Goal: Find contact information: Find contact information

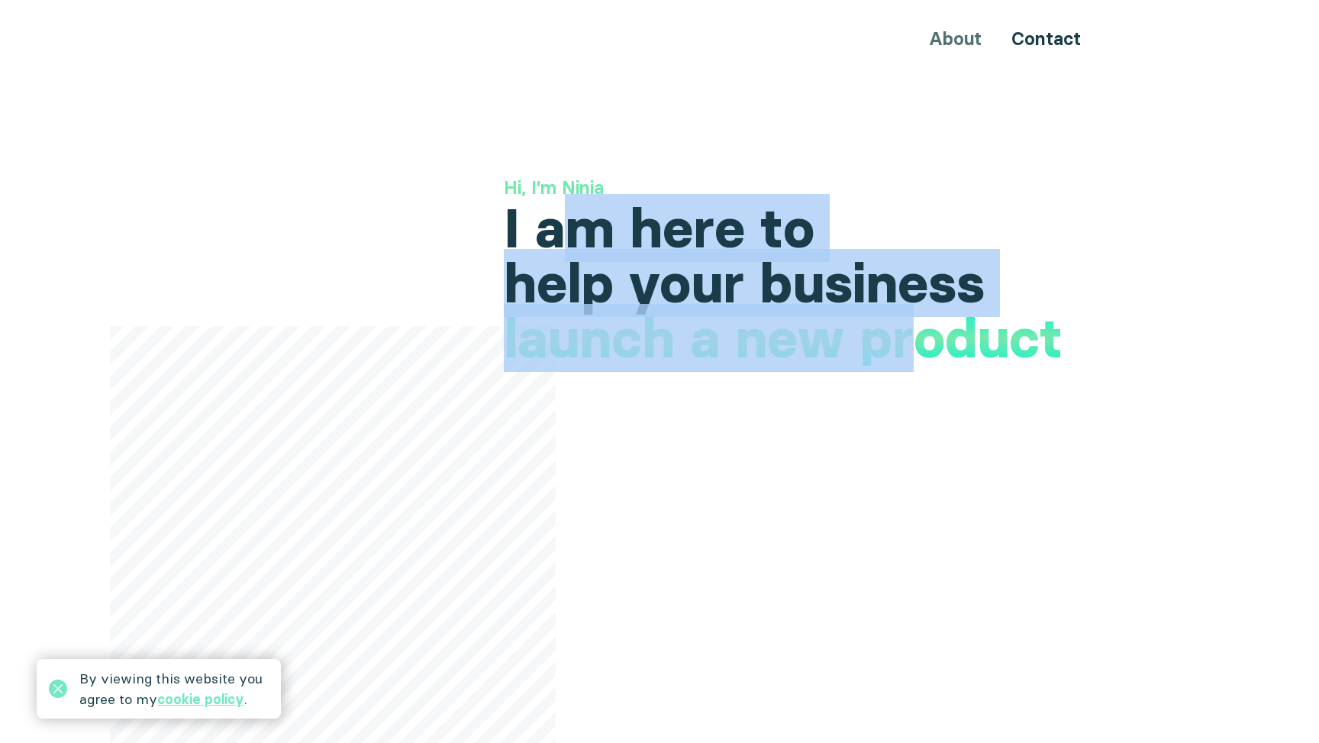
drag, startPoint x: 572, startPoint y: 238, endPoint x: 918, endPoint y: 369, distance: 370.2
click at [918, 311] on div "Hi, I'm Ninia I am here to help your business increase your international prese…" at bounding box center [804, 243] width 601 height 136
click at [752, 273] on h1 "I am here to help your business" at bounding box center [804, 256] width 601 height 110
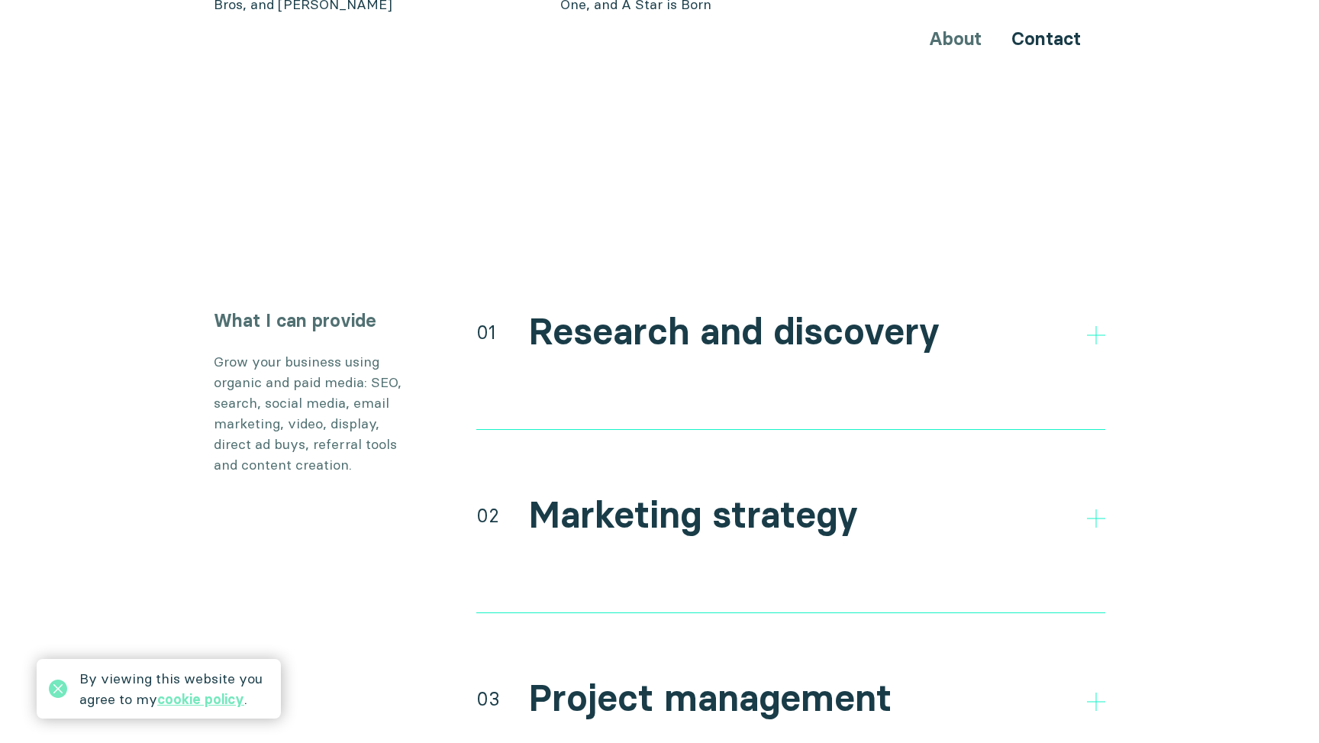
scroll to position [2482, 0]
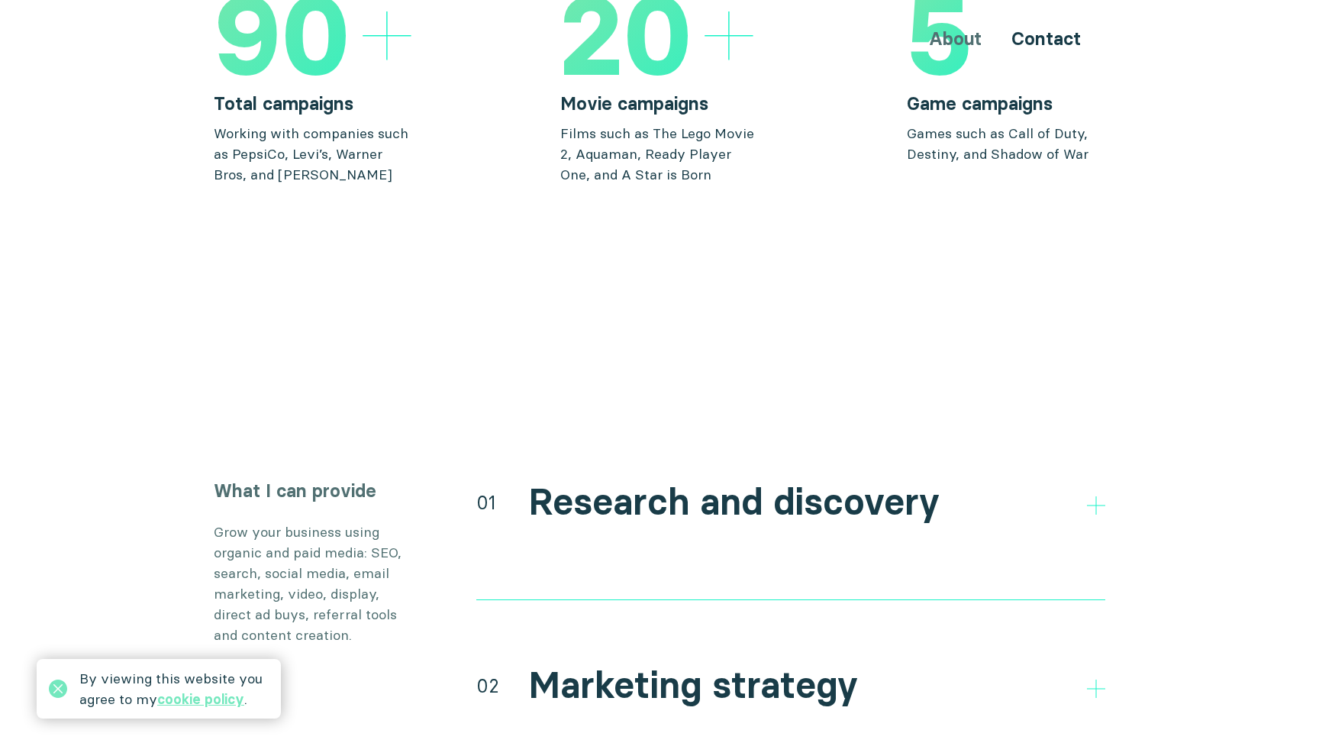
click at [694, 480] on h2 "Research and discovery" at bounding box center [733, 502] width 411 height 44
click at [694, 531] on div "01 Research and discovery Direct and indirect competitor research Research your…" at bounding box center [790, 539] width 629 height 122
click at [1094, 496] on icon at bounding box center [1096, 505] width 18 height 18
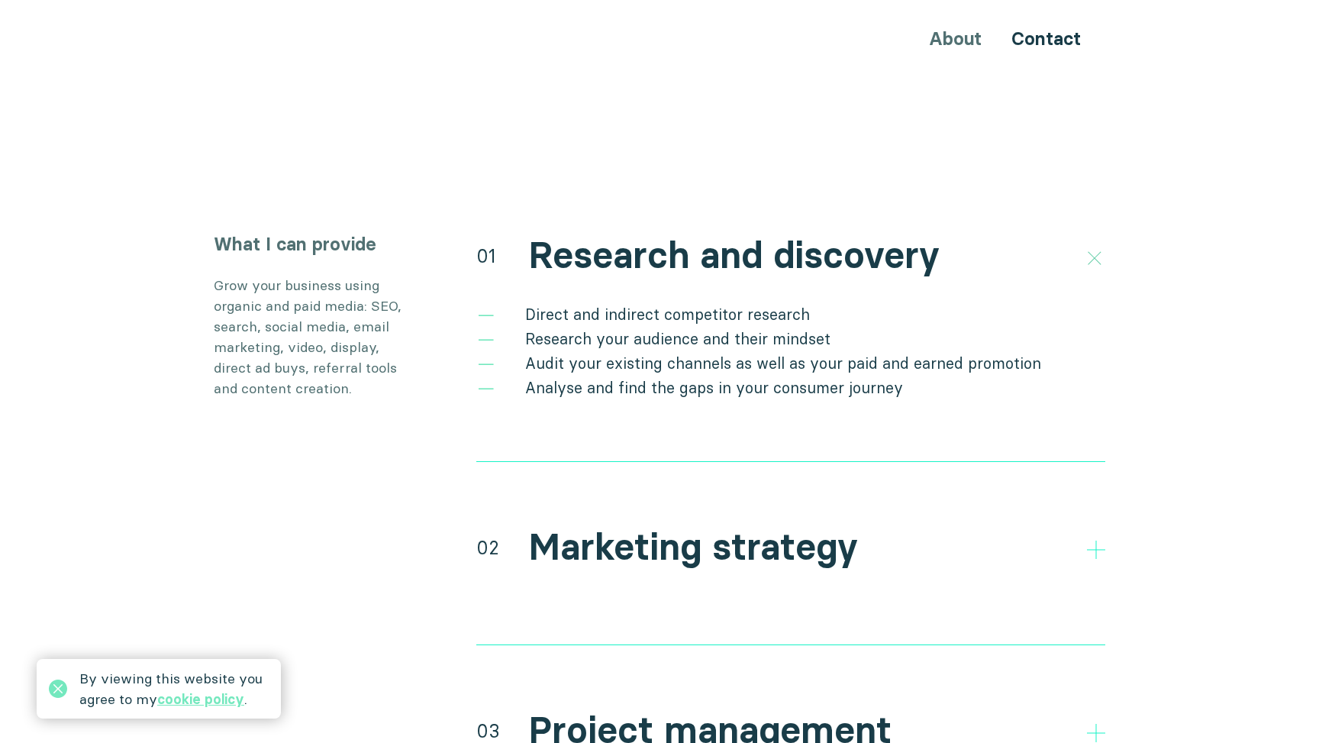
scroll to position [2757, 0]
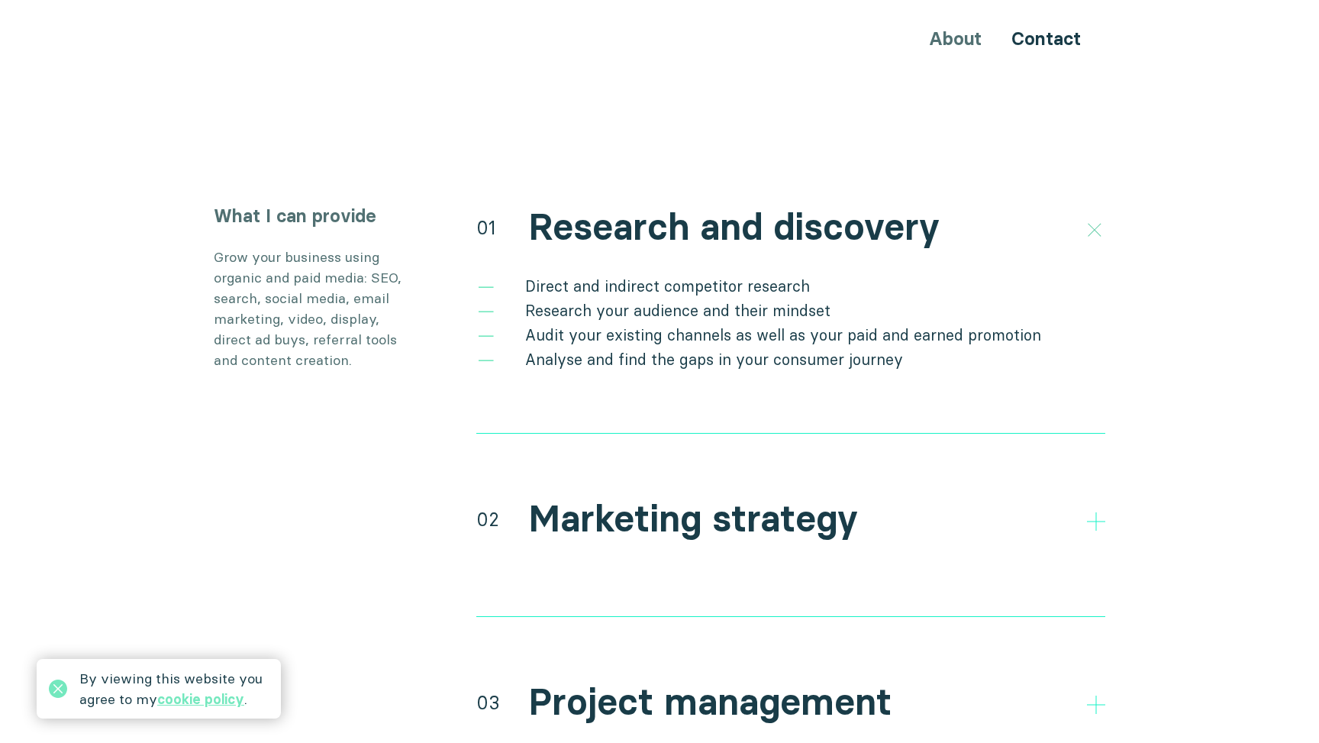
click at [1087, 217] on icon at bounding box center [1094, 230] width 26 height 26
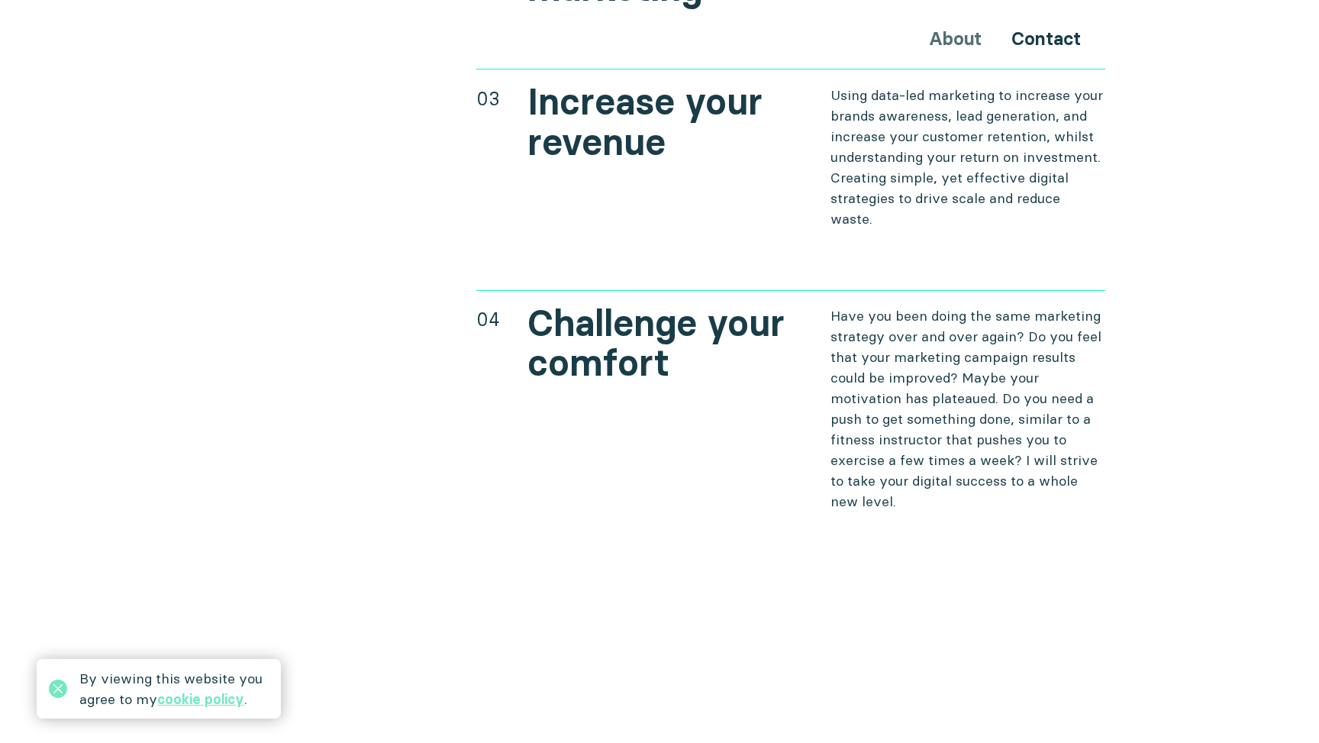
scroll to position [6277, 0]
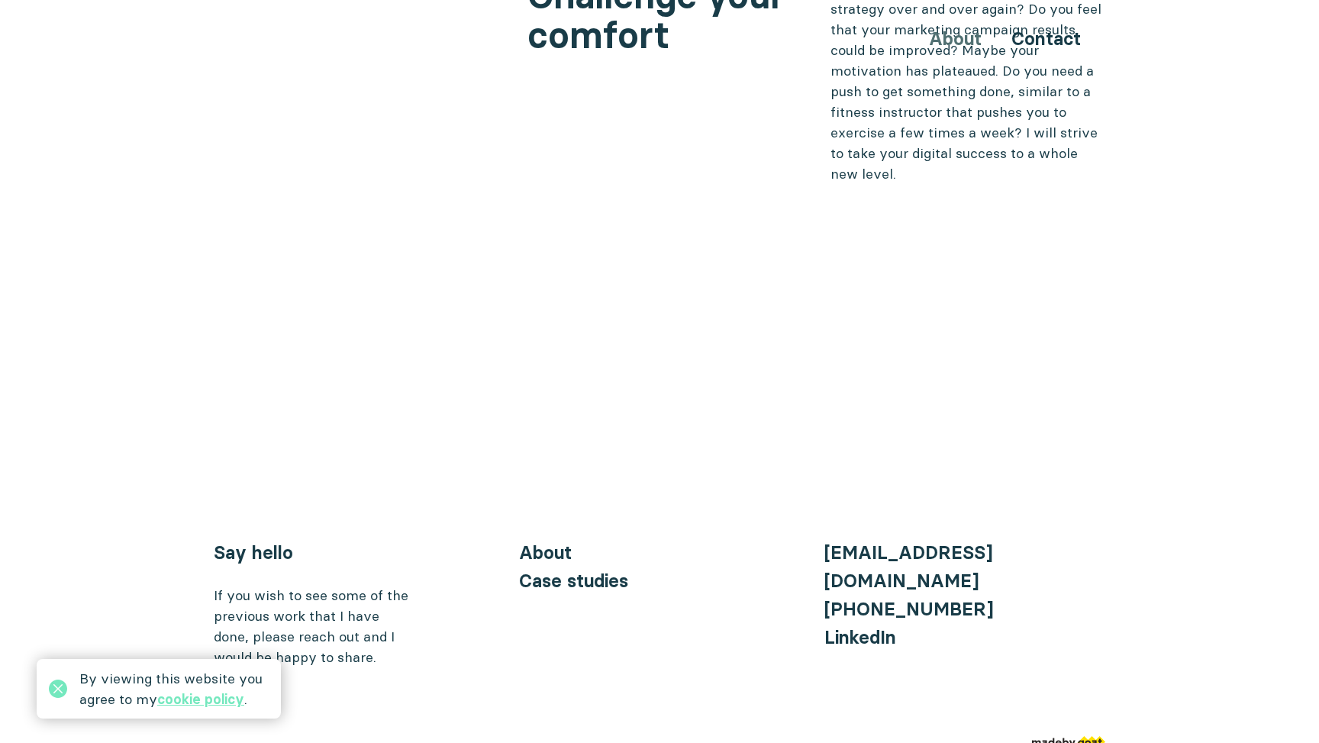
click at [1085, 736] on img at bounding box center [1068, 743] width 73 height 14
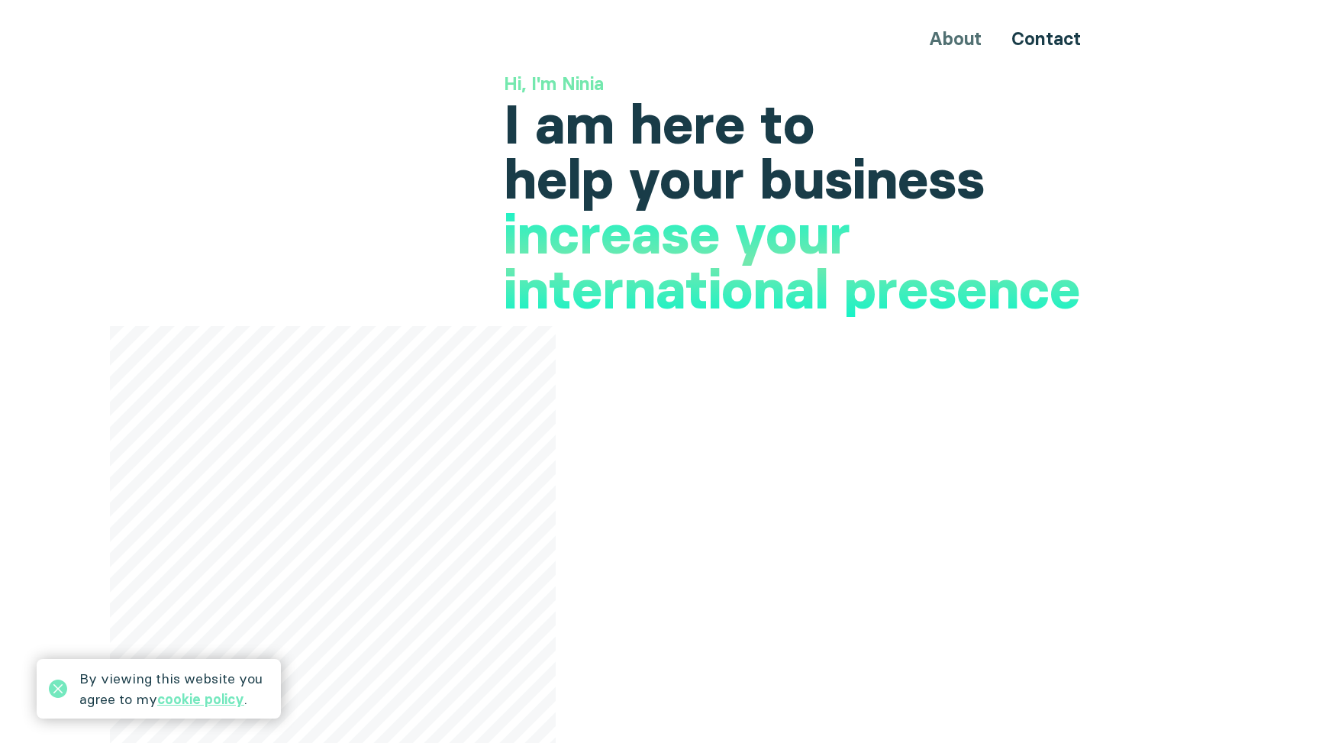
scroll to position [0, 0]
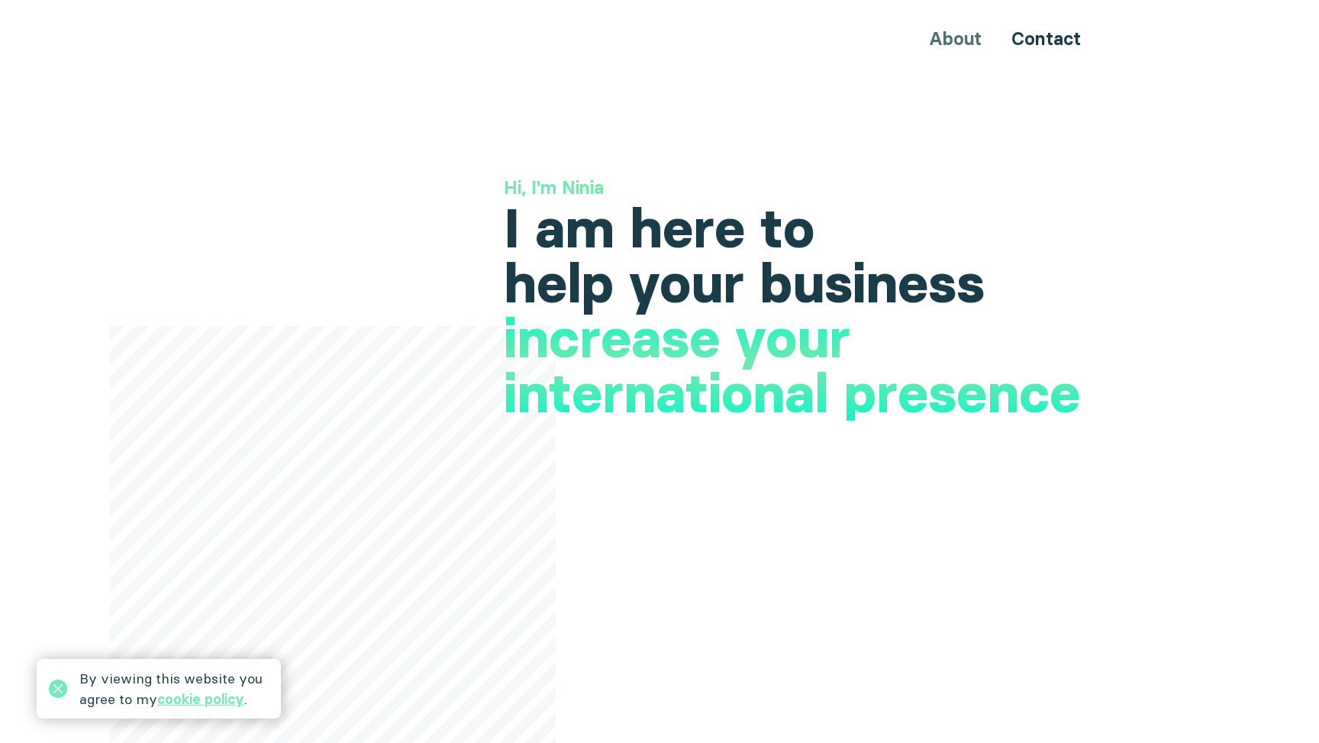
click at [967, 40] on div "About Contact" at bounding box center [659, 38] width 916 height 28
click at [960, 40] on div "About Contact" at bounding box center [659, 38] width 916 height 28
click at [1087, 40] on div "About Contact" at bounding box center [659, 38] width 916 height 28
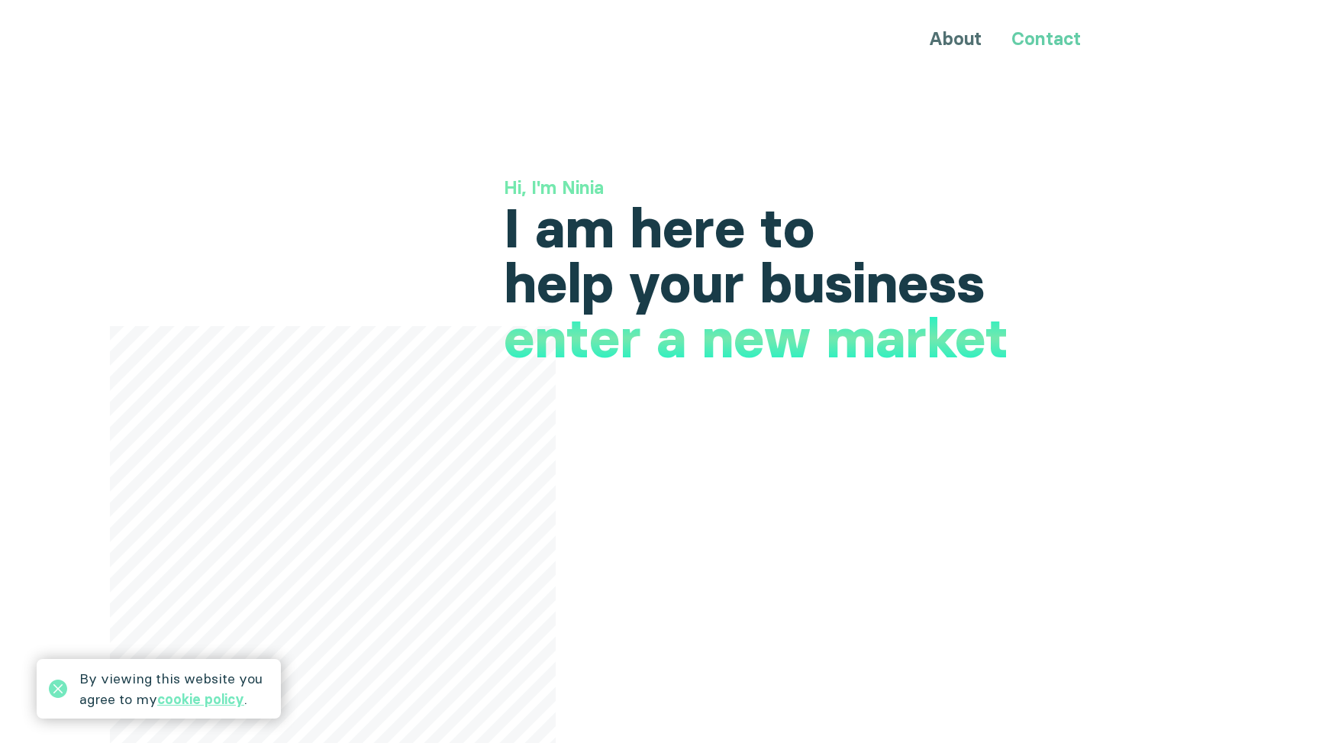
click at [1048, 40] on link "Contact" at bounding box center [1045, 38] width 69 height 22
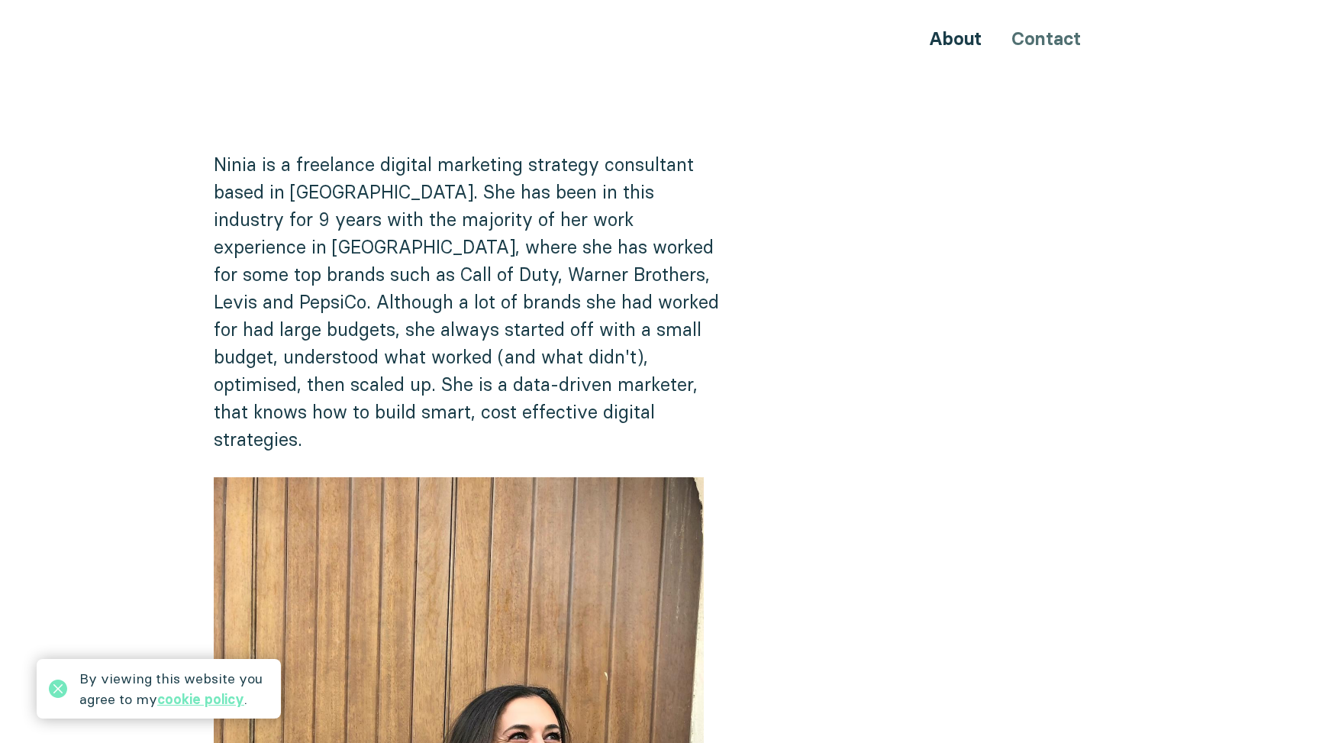
click at [233, 34] on div "About Contact" at bounding box center [659, 38] width 916 height 28
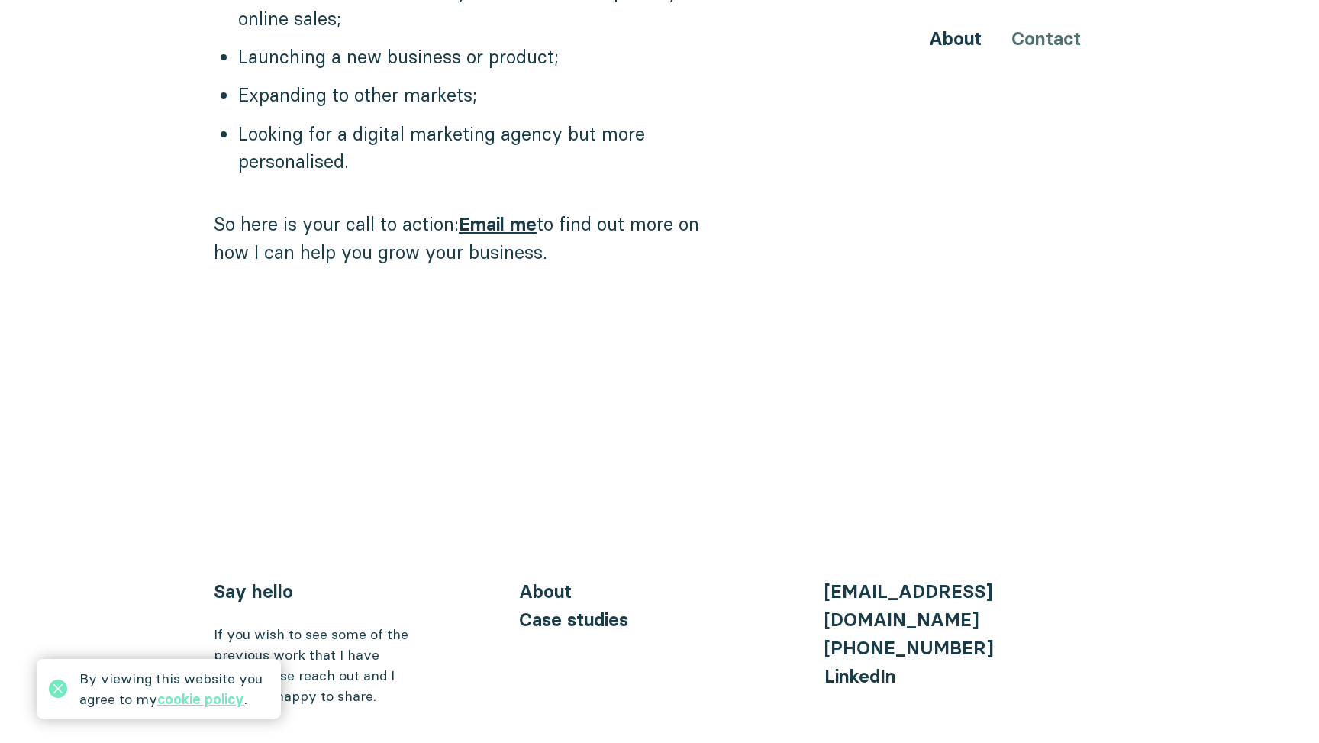
scroll to position [1524, 0]
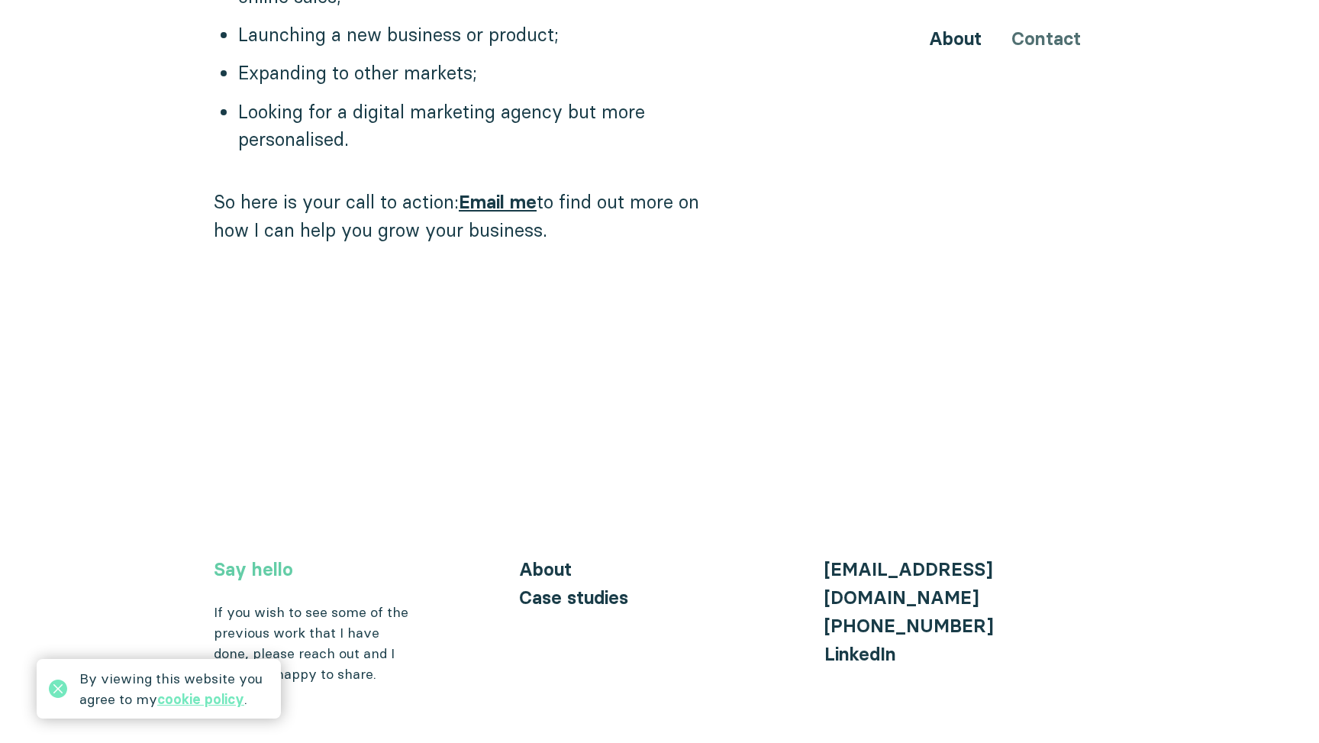
click at [265, 558] on link "Say hello" at bounding box center [253, 569] width 79 height 22
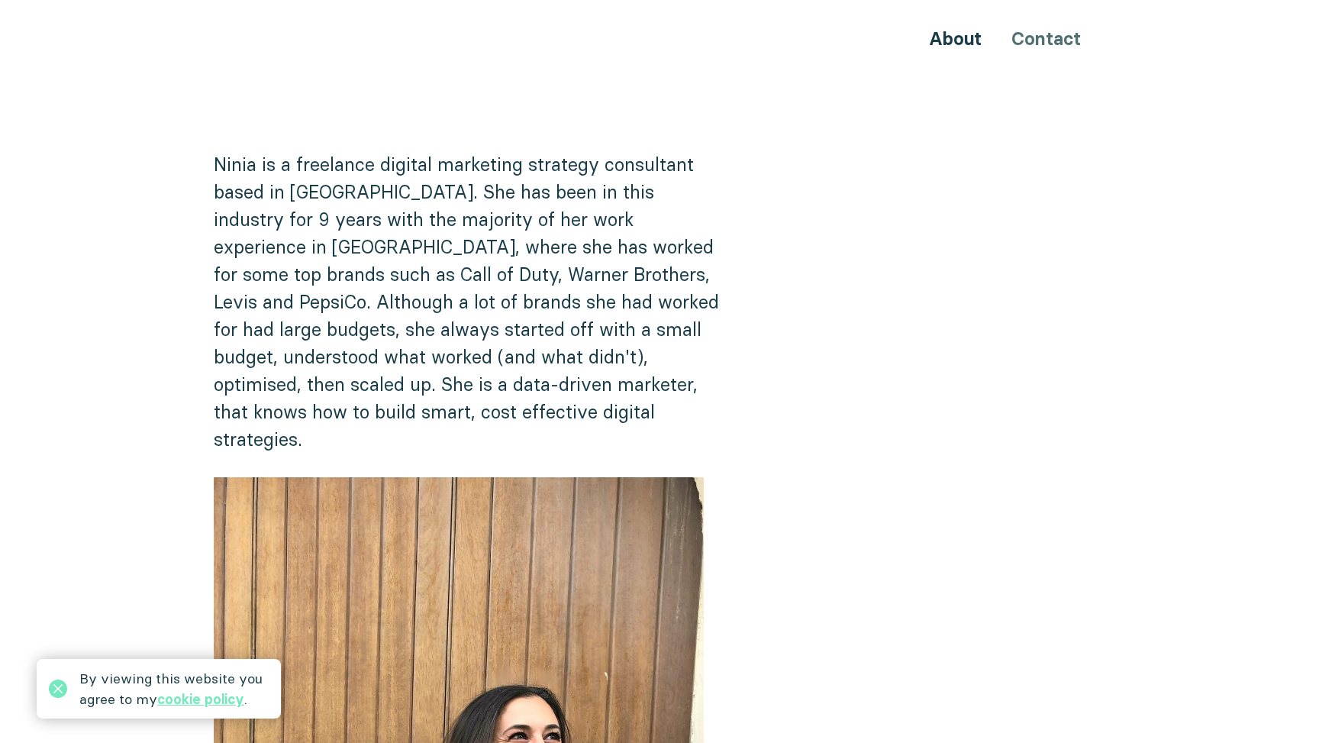
click at [218, 31] on div "About Contact" at bounding box center [659, 38] width 916 height 28
